Goal: Task Accomplishment & Management: Use online tool/utility

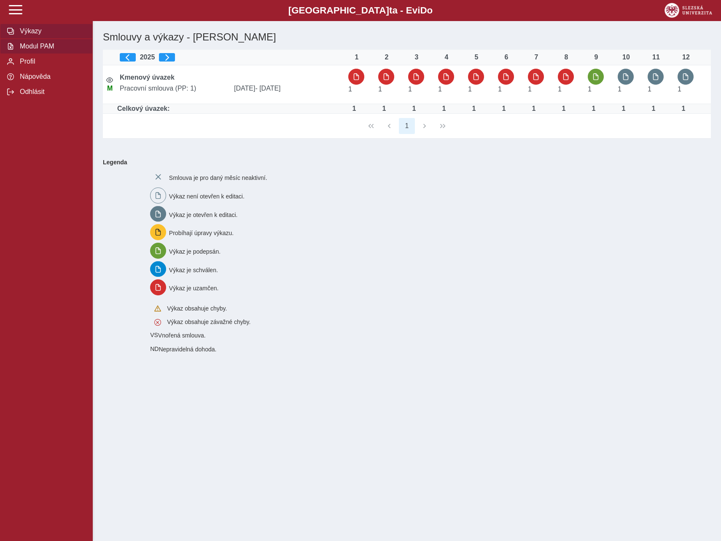
click at [45, 48] on span "Modul PAM" at bounding box center [51, 47] width 68 height 8
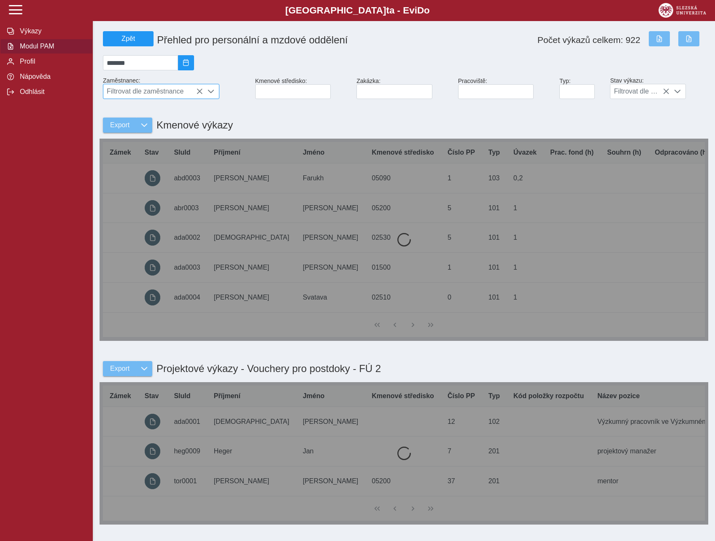
click at [162, 98] on span "Filtrovat dle zaměstnance" at bounding box center [153, 91] width 100 height 14
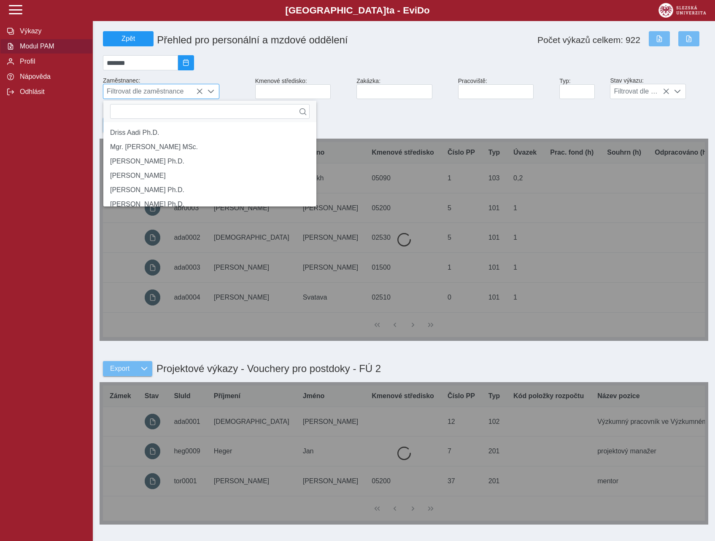
scroll to position [5, 38]
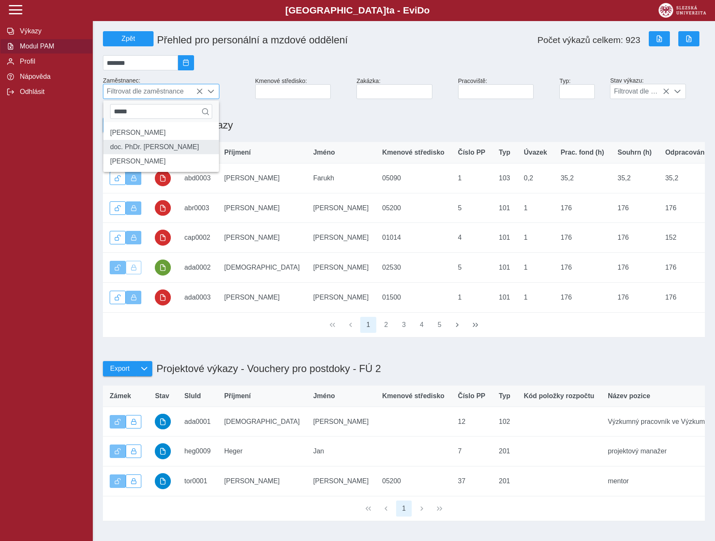
type input "*****"
click at [159, 154] on li "doc. PhDr. [PERSON_NAME]" at bounding box center [161, 147] width 116 height 14
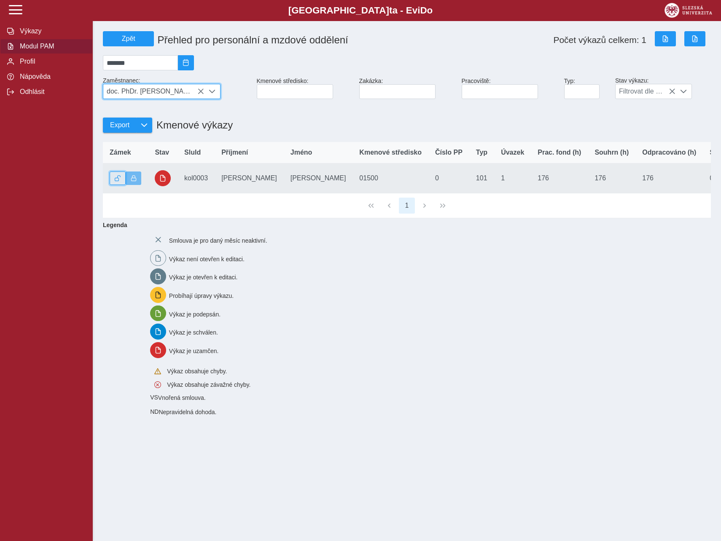
click at [119, 181] on span "button" at bounding box center [118, 178] width 6 height 6
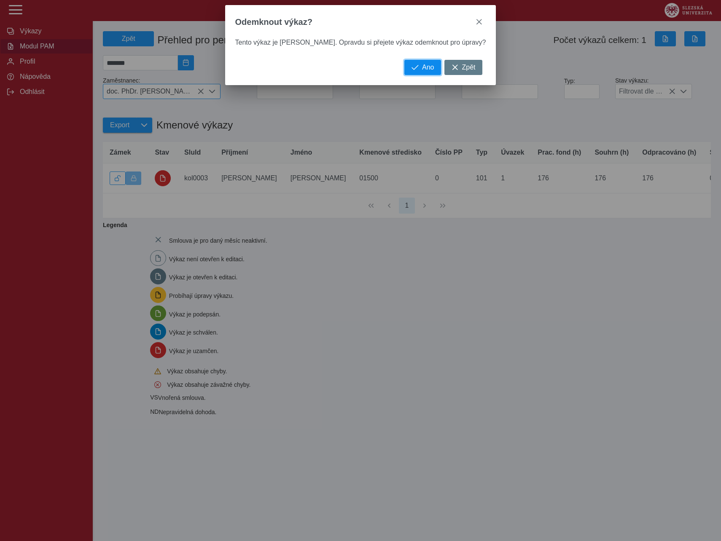
click at [412, 70] on span "button" at bounding box center [415, 67] width 7 height 7
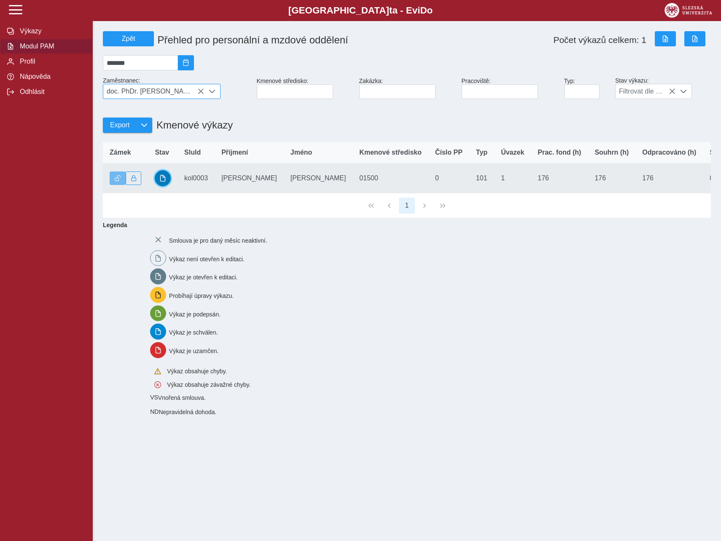
click at [159, 185] on button "button" at bounding box center [163, 178] width 16 height 16
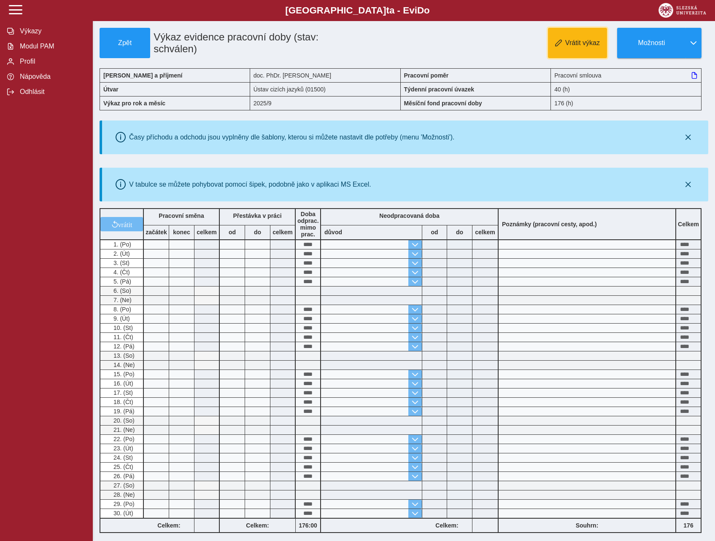
click at [584, 43] on span "Vrátit výkaz" at bounding box center [582, 43] width 35 height 8
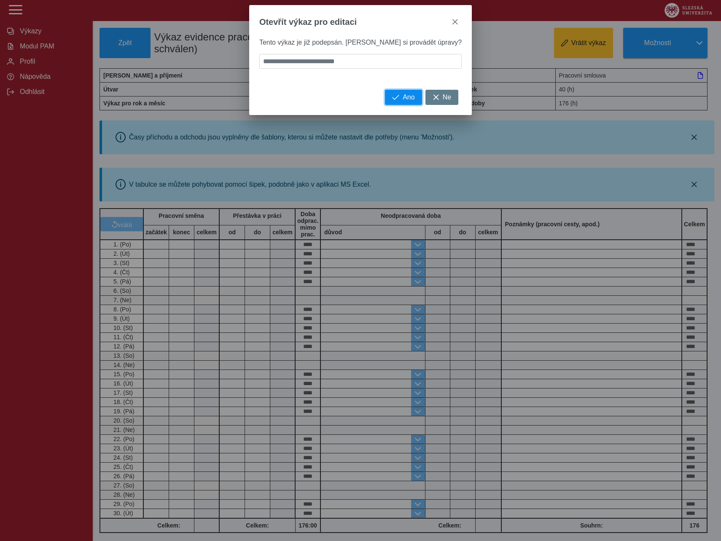
click at [392, 101] on span "button" at bounding box center [395, 97] width 7 height 7
